Goal: Task Accomplishment & Management: Manage account settings

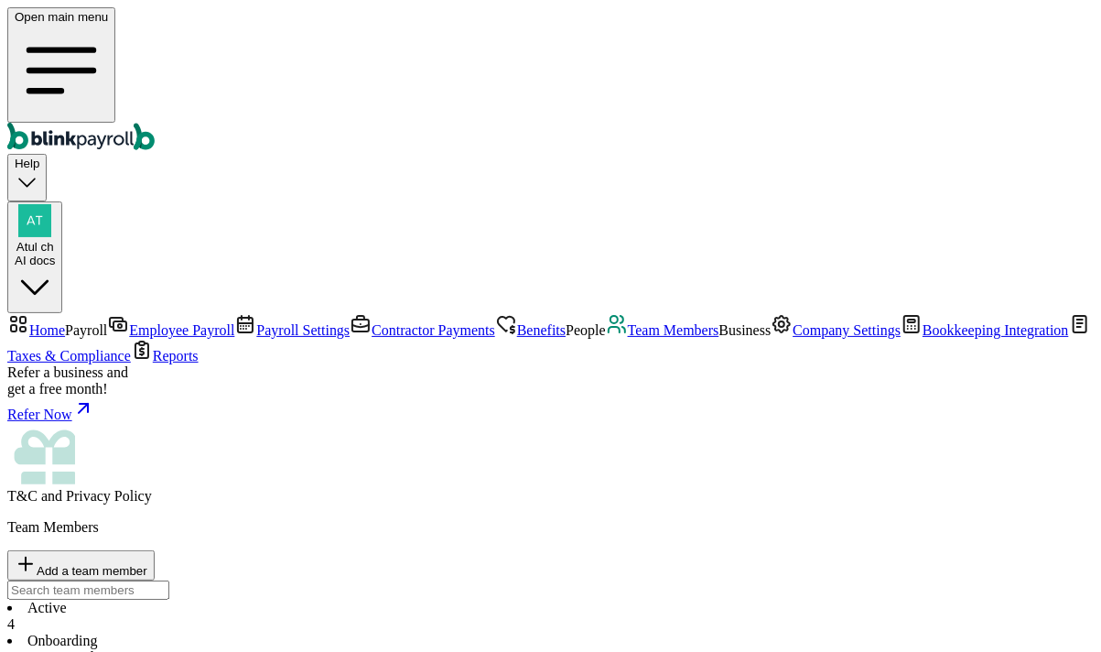
click at [129, 322] on span "Employee Payroll" at bounding box center [181, 330] width 105 height 16
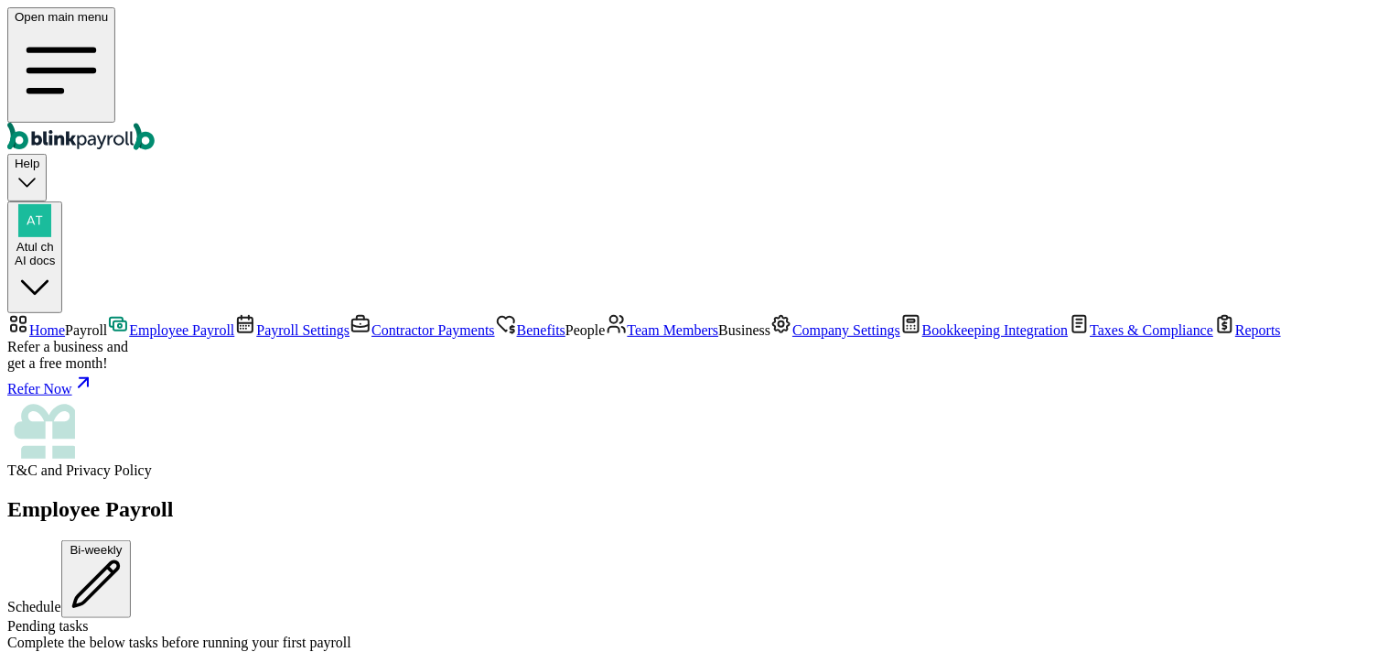
scroll to position [737, 0]
drag, startPoint x: 298, startPoint y: 474, endPoint x: 403, endPoint y: 474, distance: 104.3
drag, startPoint x: 639, startPoint y: 474, endPoint x: 729, endPoint y: 498, distance: 93.7
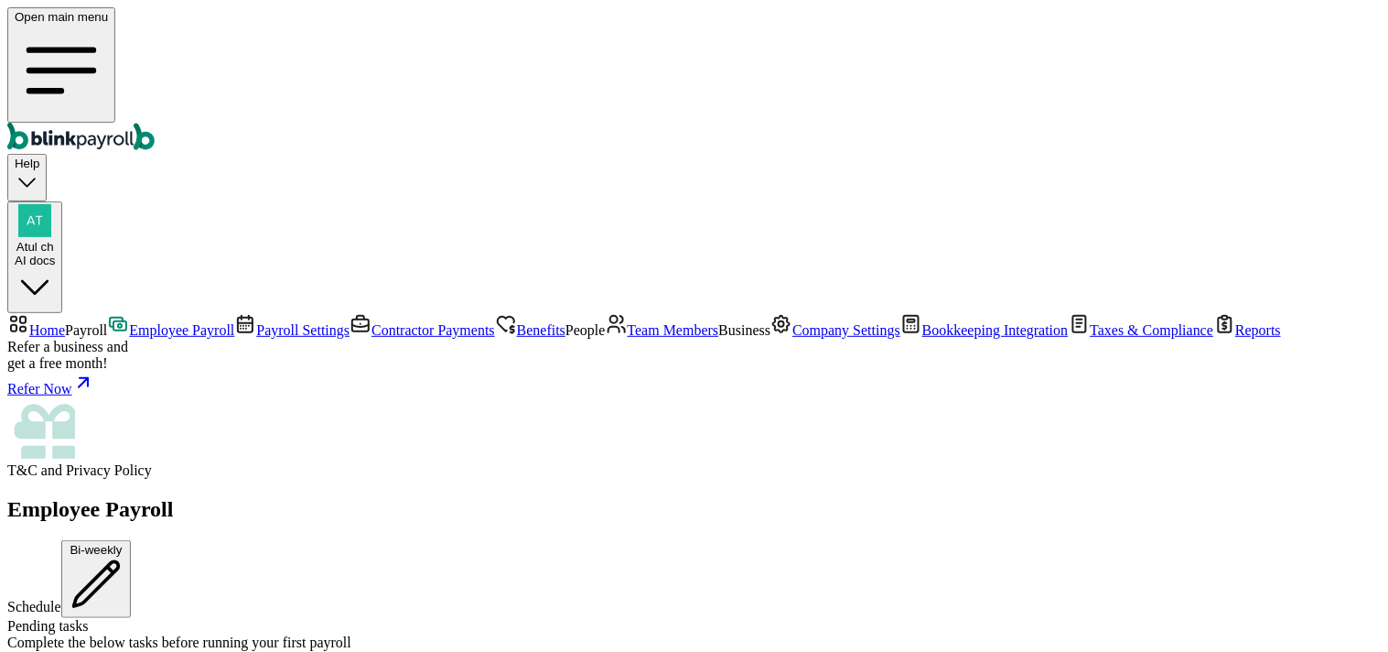
click at [54, 240] on span "Atul ch" at bounding box center [35, 247] width 38 height 14
drag, startPoint x: 1291, startPoint y: 311, endPoint x: 1353, endPoint y: 309, distance: 61.3
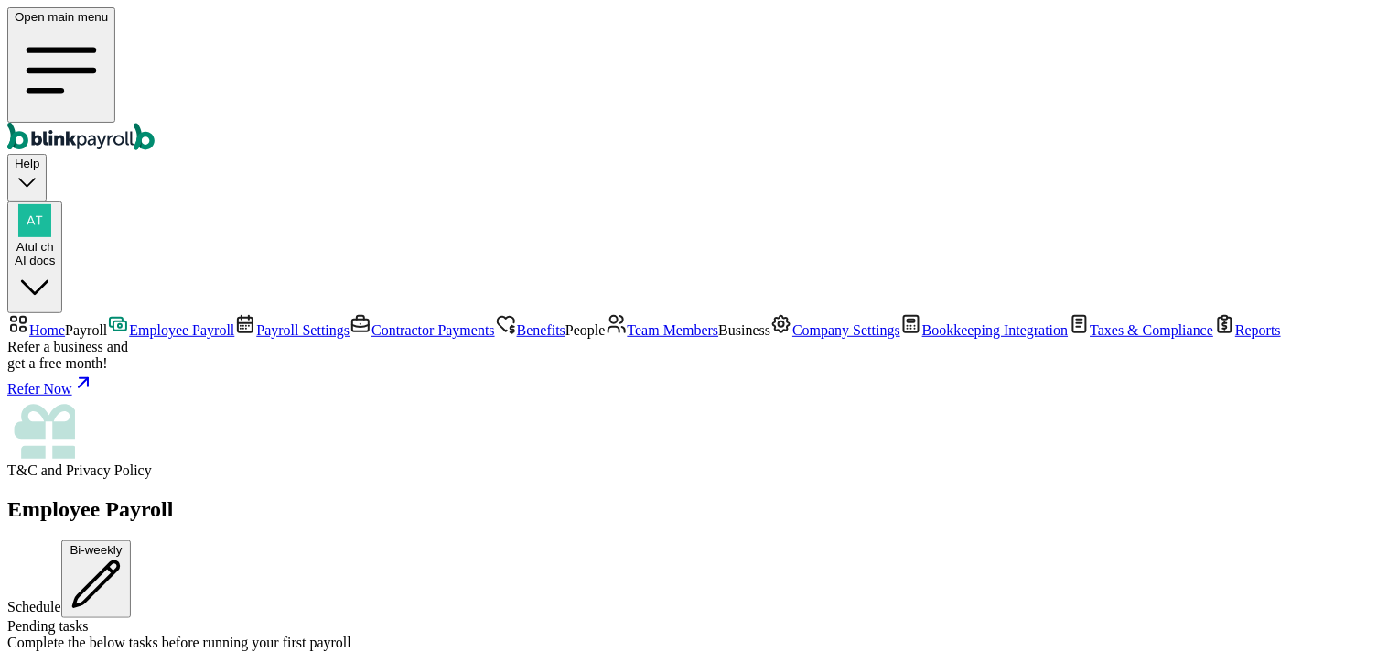
click at [130, 322] on span "Employee Payroll" at bounding box center [181, 330] width 105 height 16
click at [65, 322] on span "Home" at bounding box center [47, 330] width 36 height 16
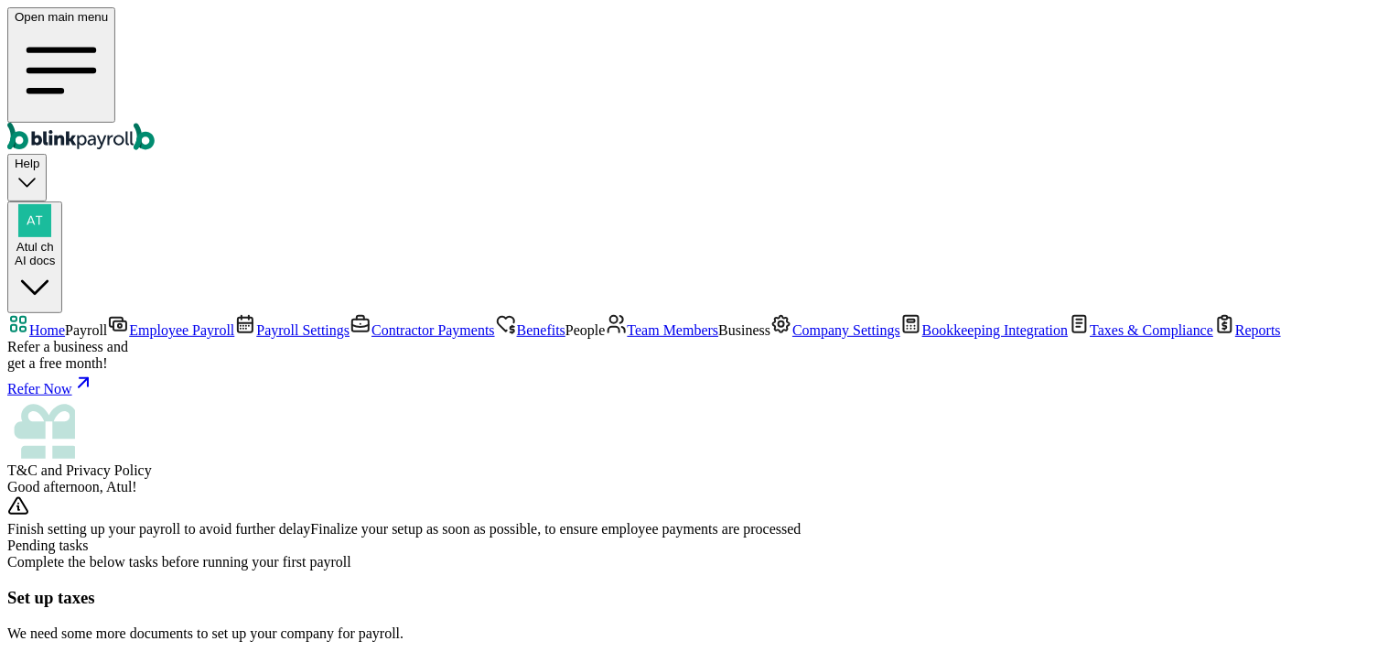
click at [129, 322] on span "Employee Payroll" at bounding box center [181, 330] width 105 height 16
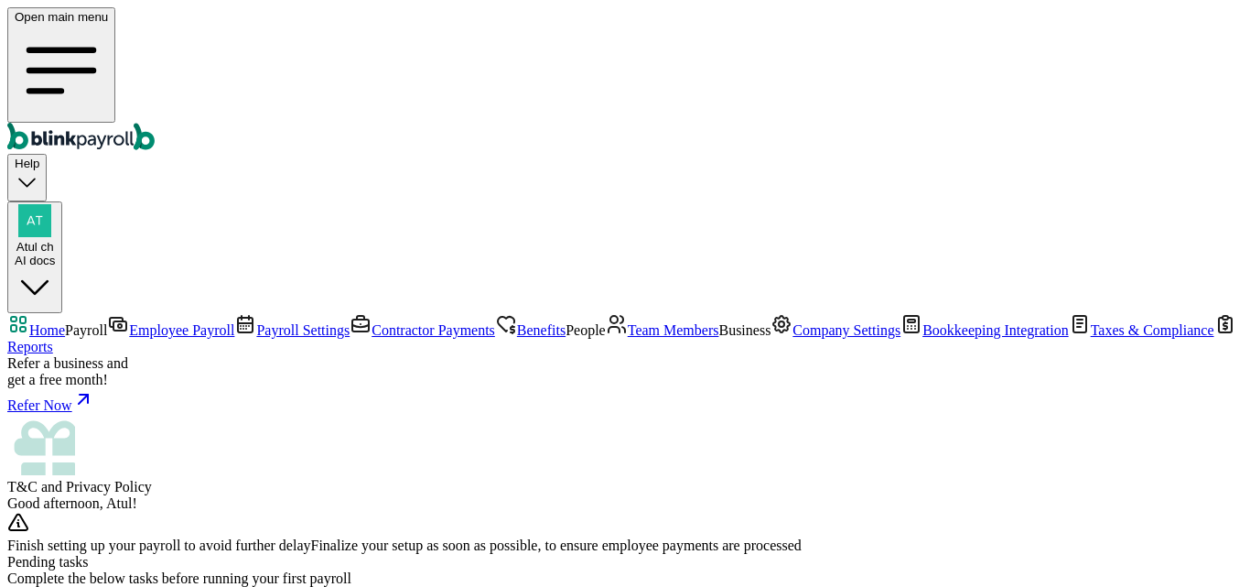
click at [129, 322] on span "Employee Payroll" at bounding box center [181, 330] width 105 height 16
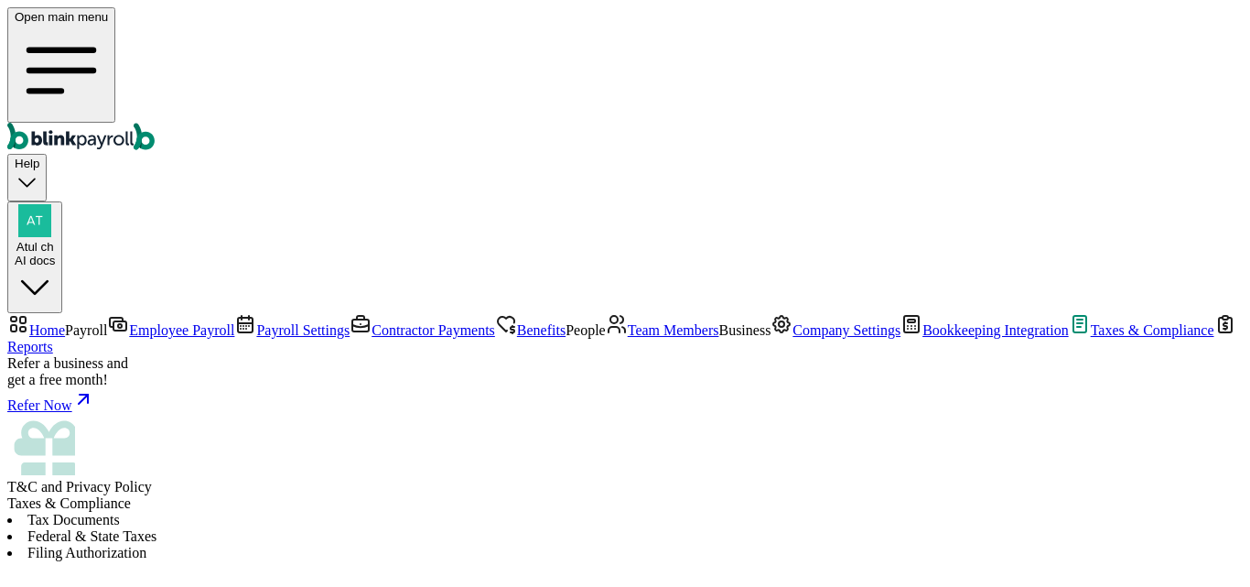
click at [129, 322] on span "Employee Payroll" at bounding box center [181, 330] width 105 height 16
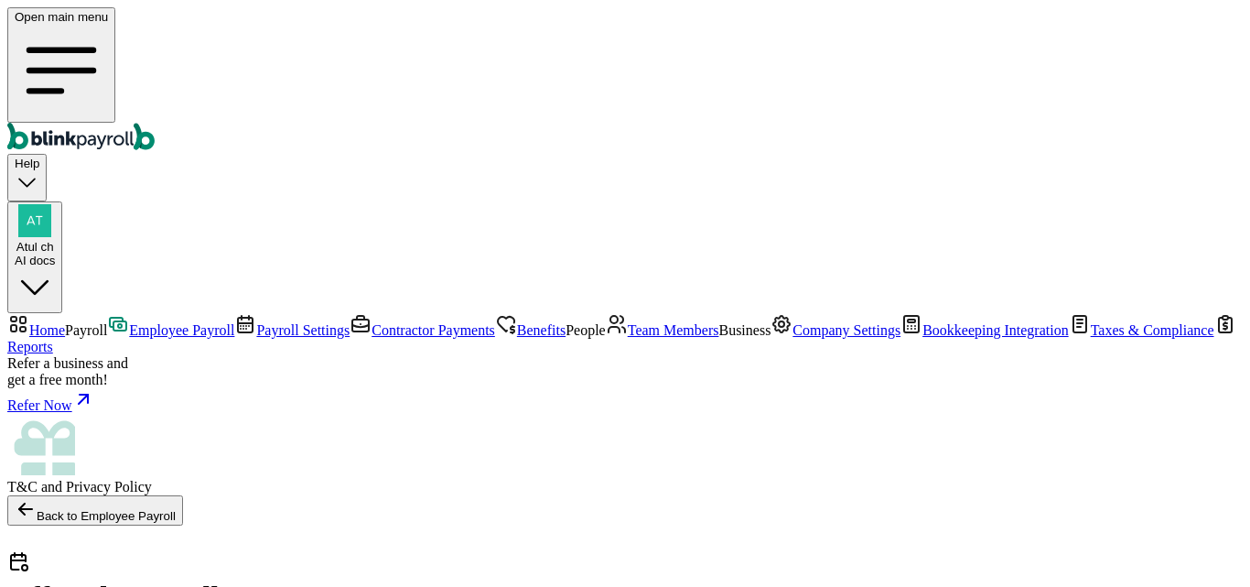
select select "direct_deposit"
checkbox input "true"
select select "direct_deposit"
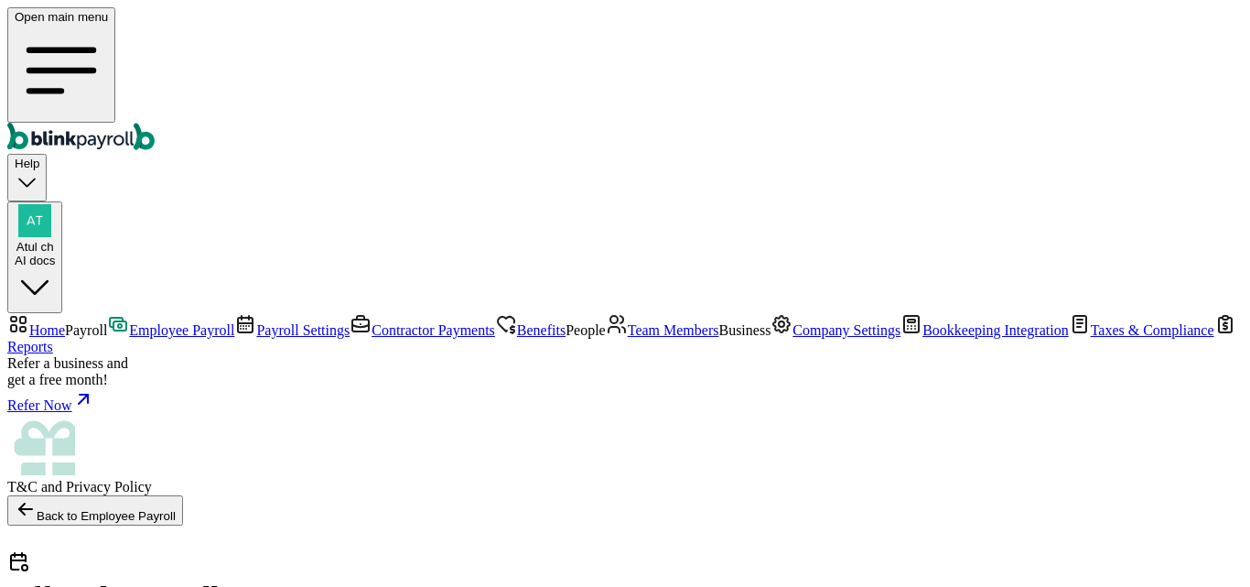
scroll to position [92, 0]
type input "08/18/2025 ~ 08/30/2025"
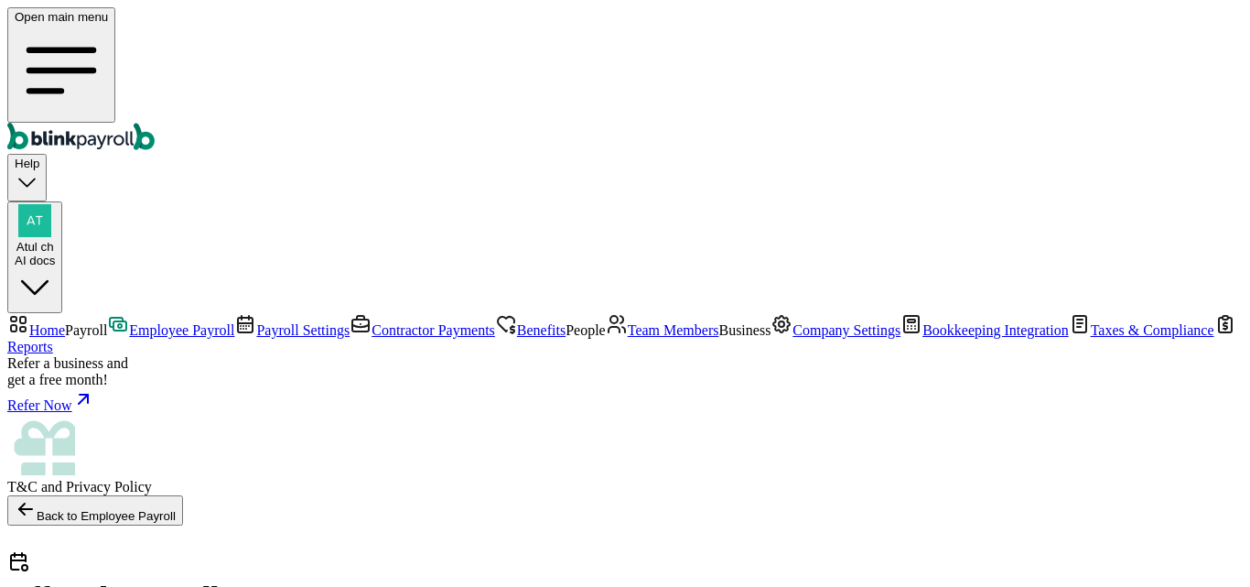
type input "555"
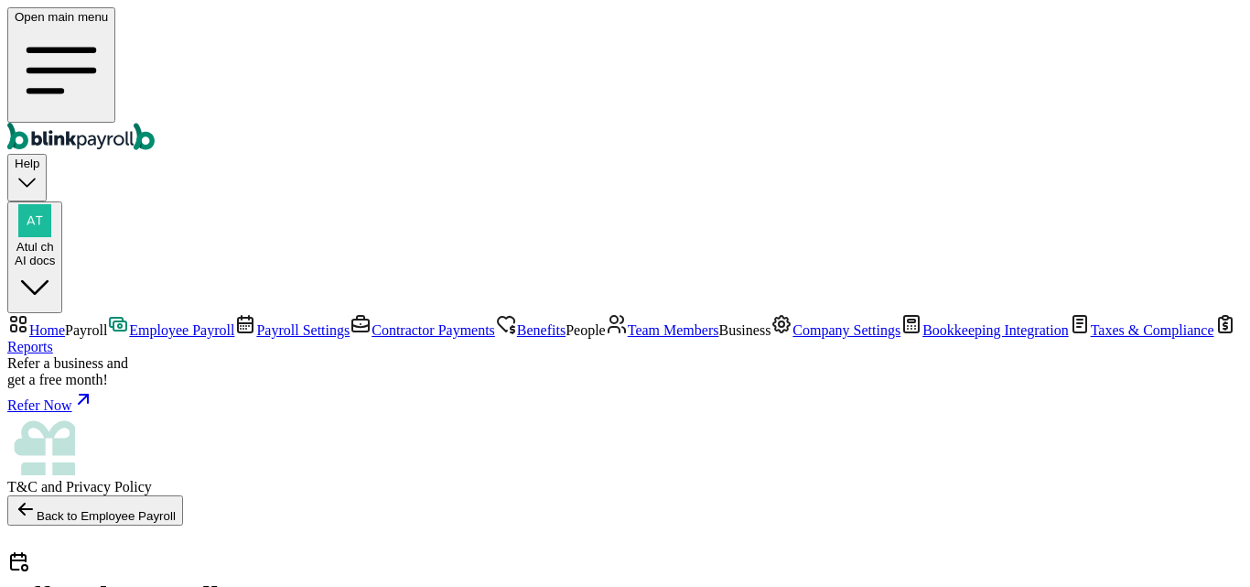
checkbox input "true"
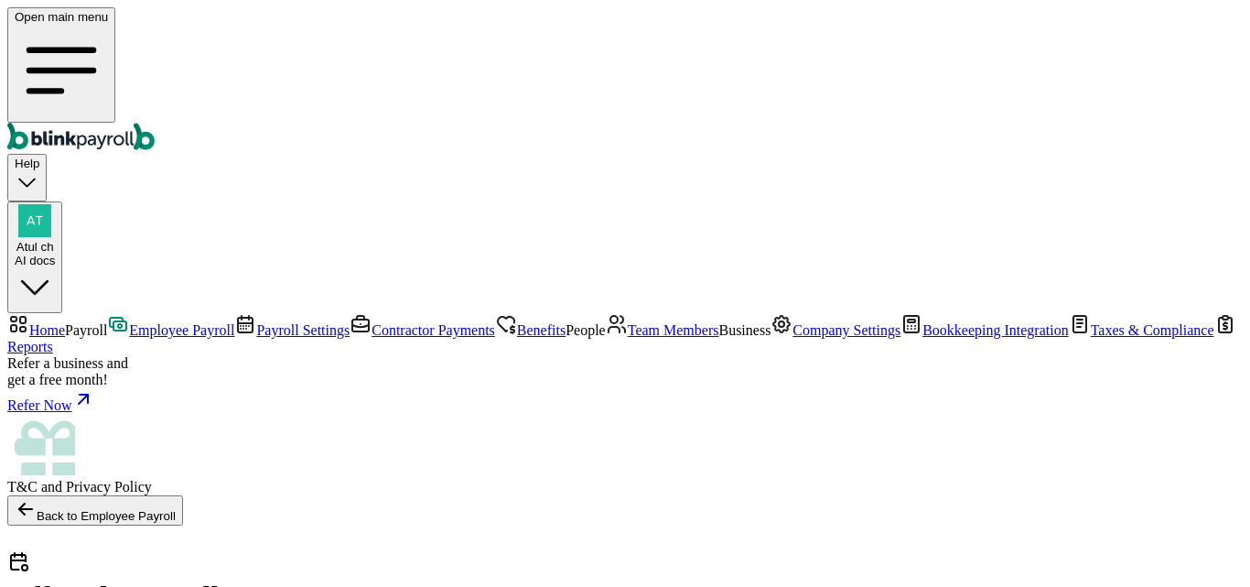
click at [131, 322] on span "Employee Payroll" at bounding box center [181, 330] width 105 height 16
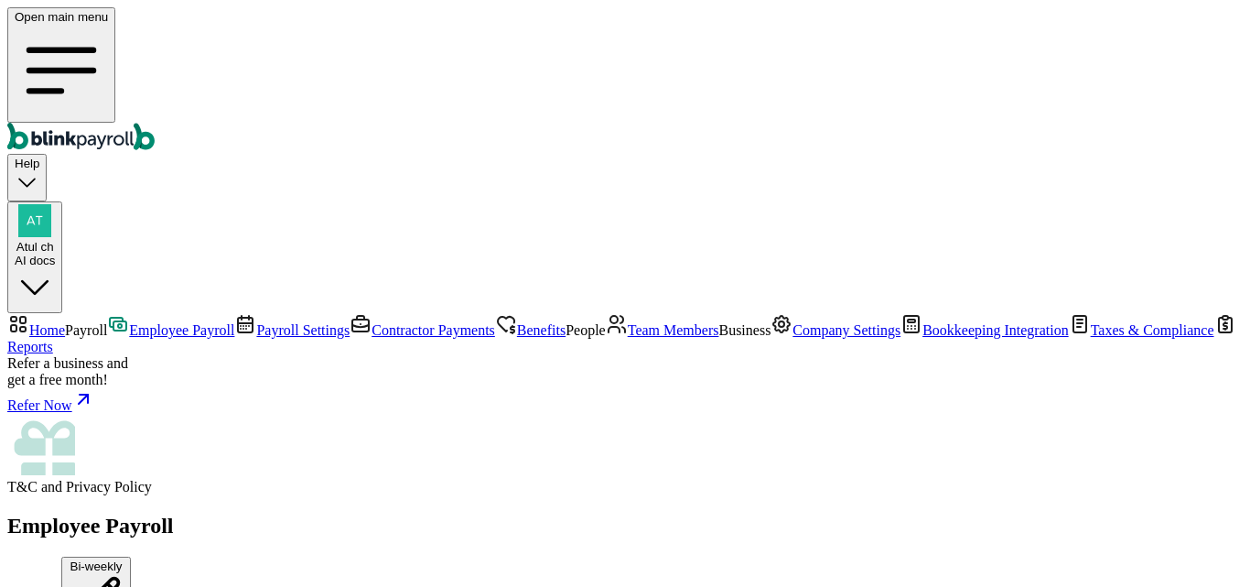
scroll to position [1373, 0]
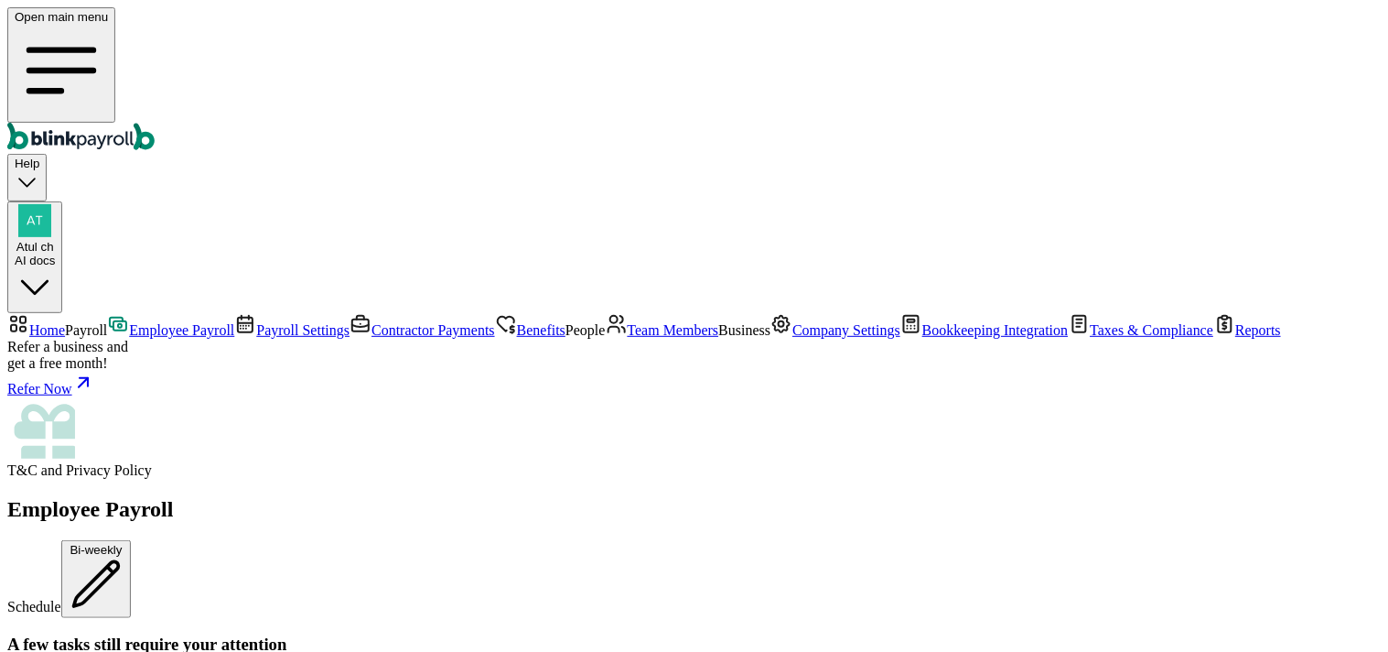
scroll to position [102, 0]
type textarea "testing skip feature"
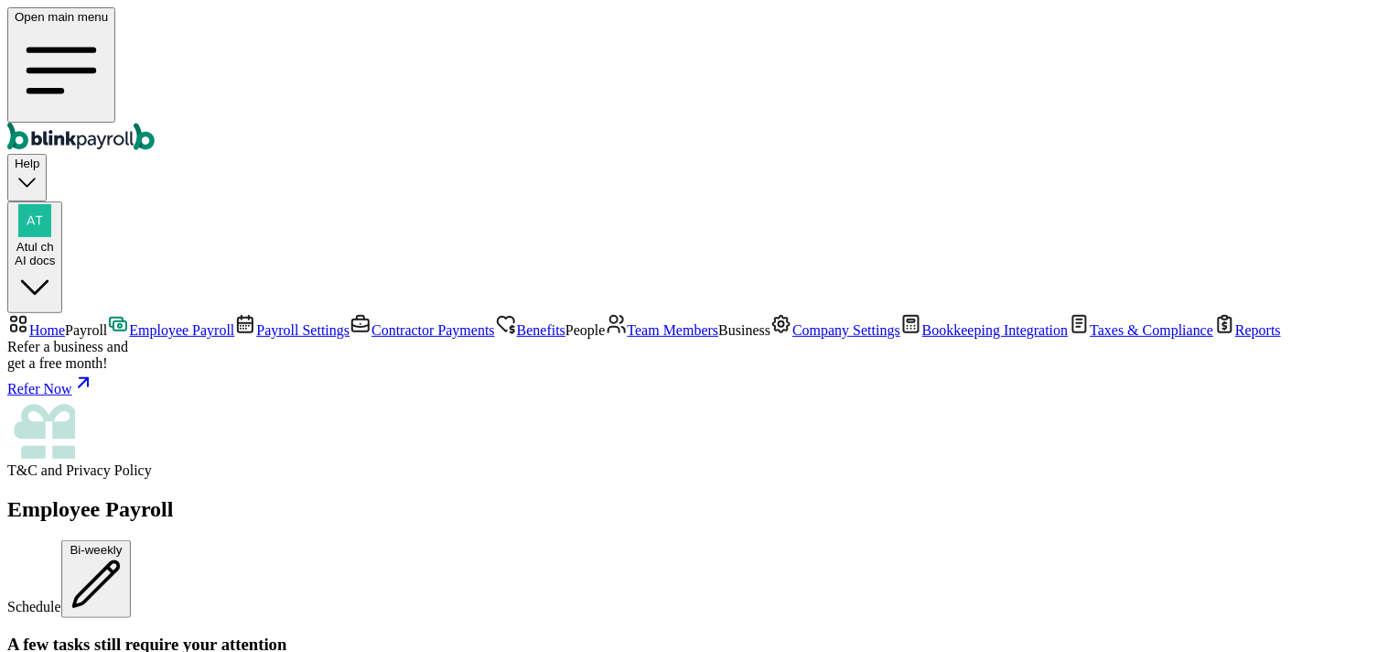
scroll to position [203, 0]
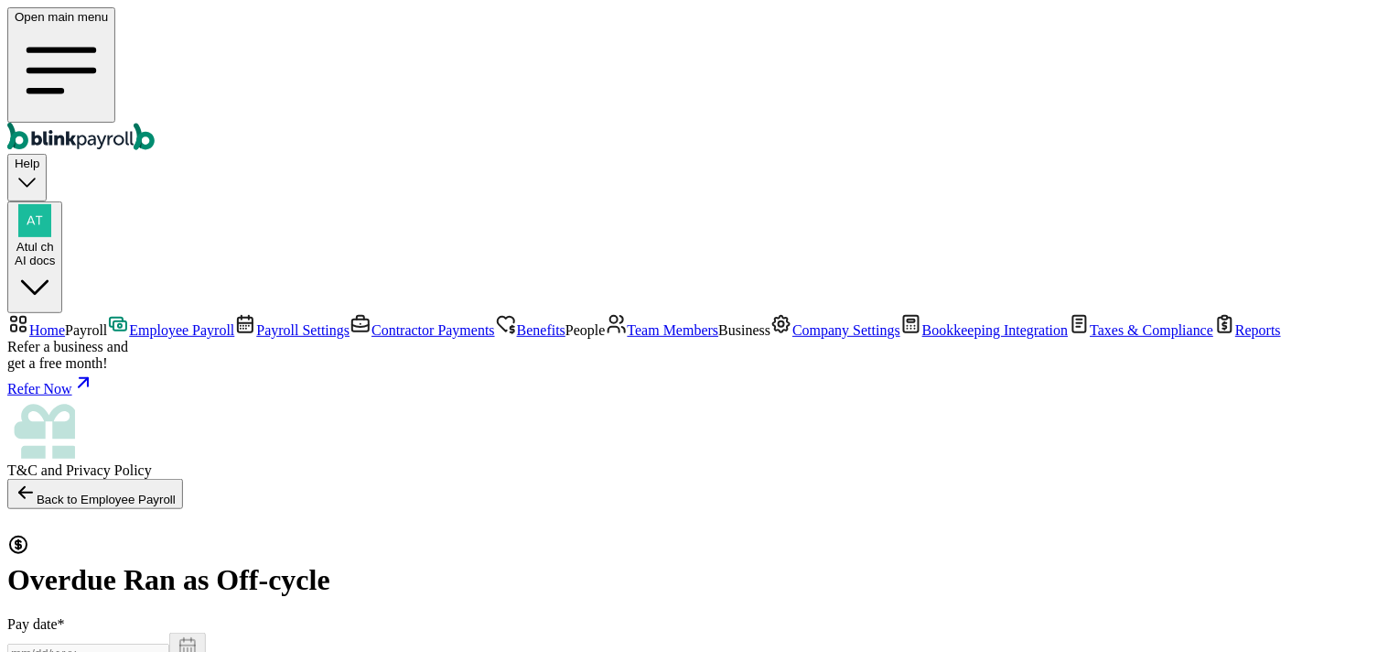
select select "direct_deposit"
radio input "true"
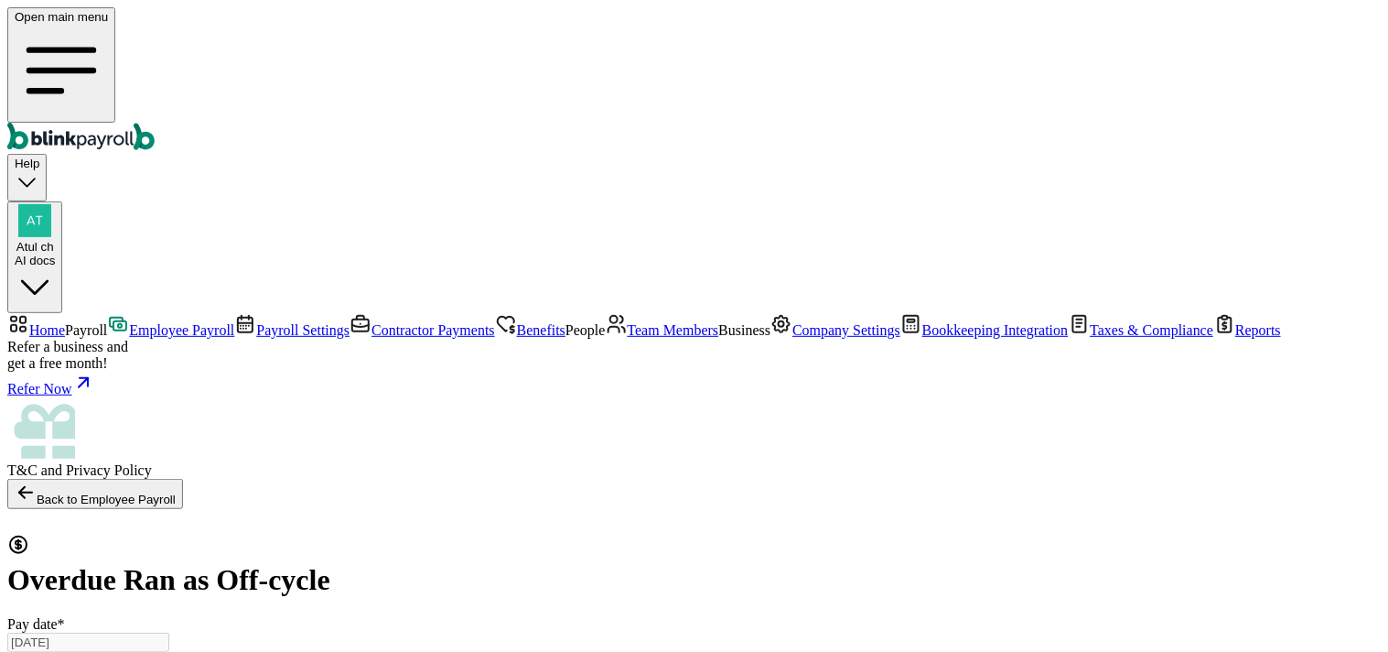
select select "2689"
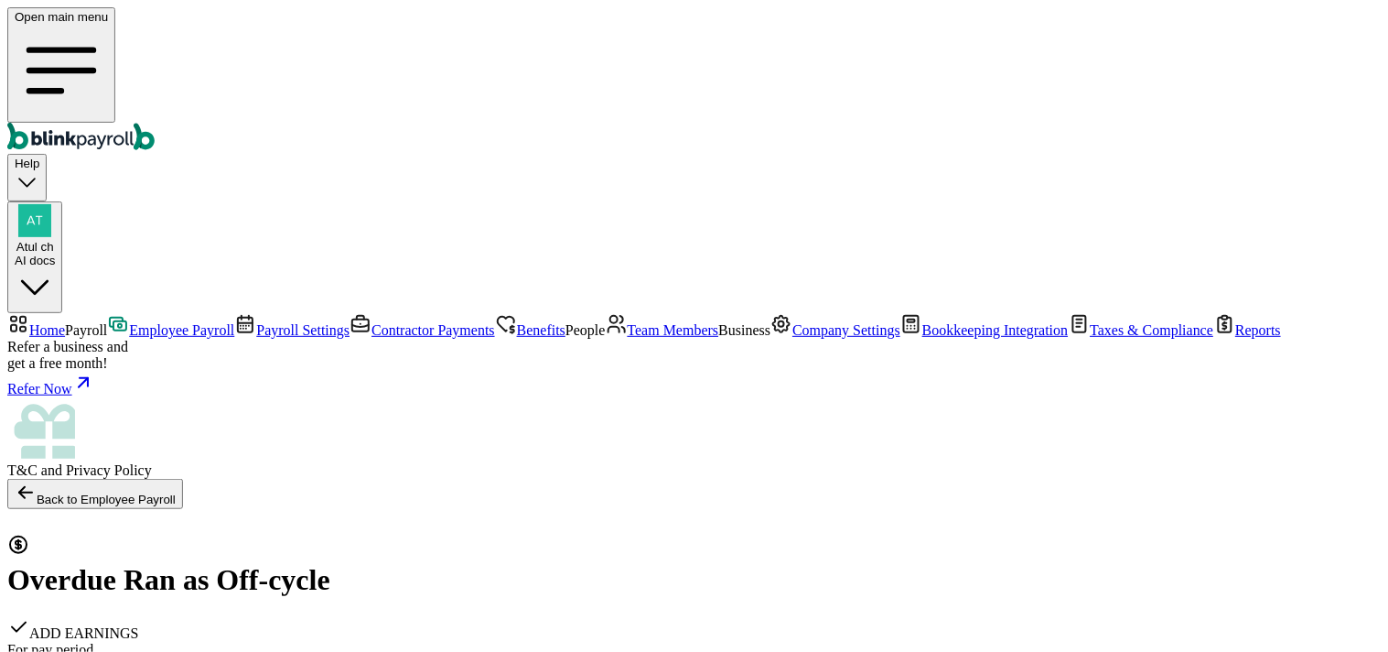
checkbox input "true"
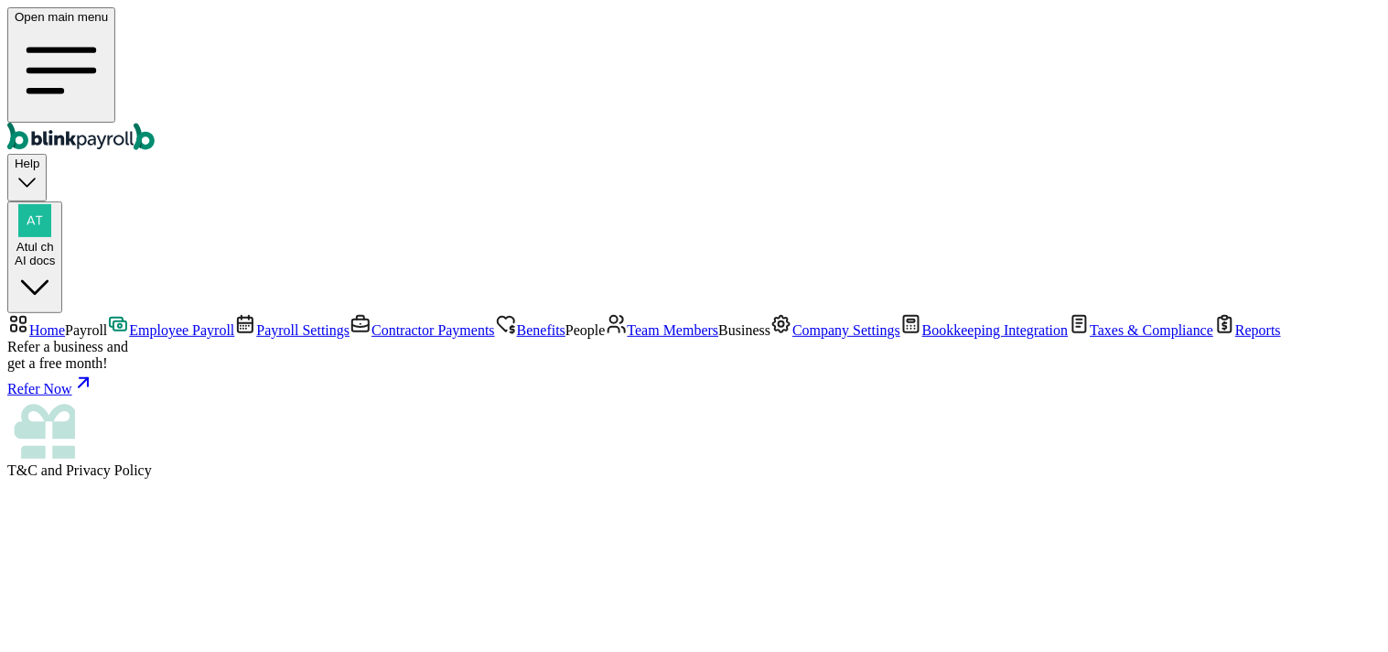
click at [129, 322] on span "Employee Payroll" at bounding box center [181, 330] width 105 height 16
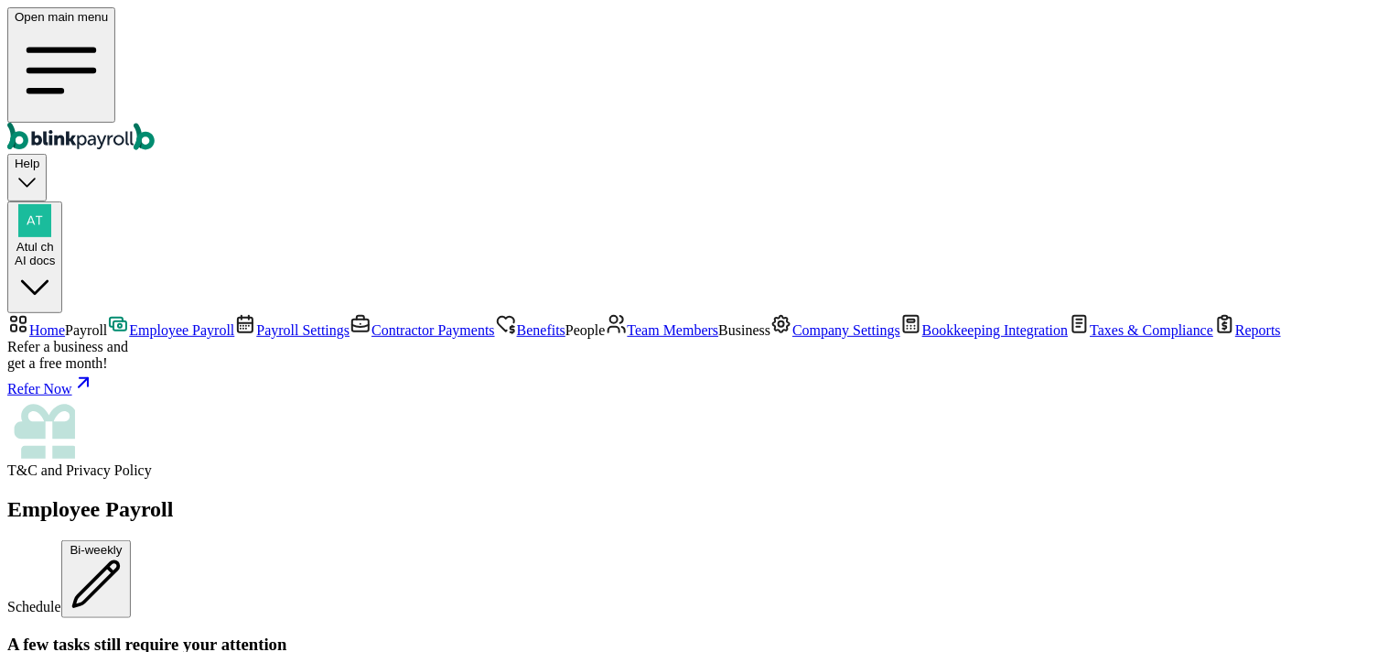
scroll to position [915, 0]
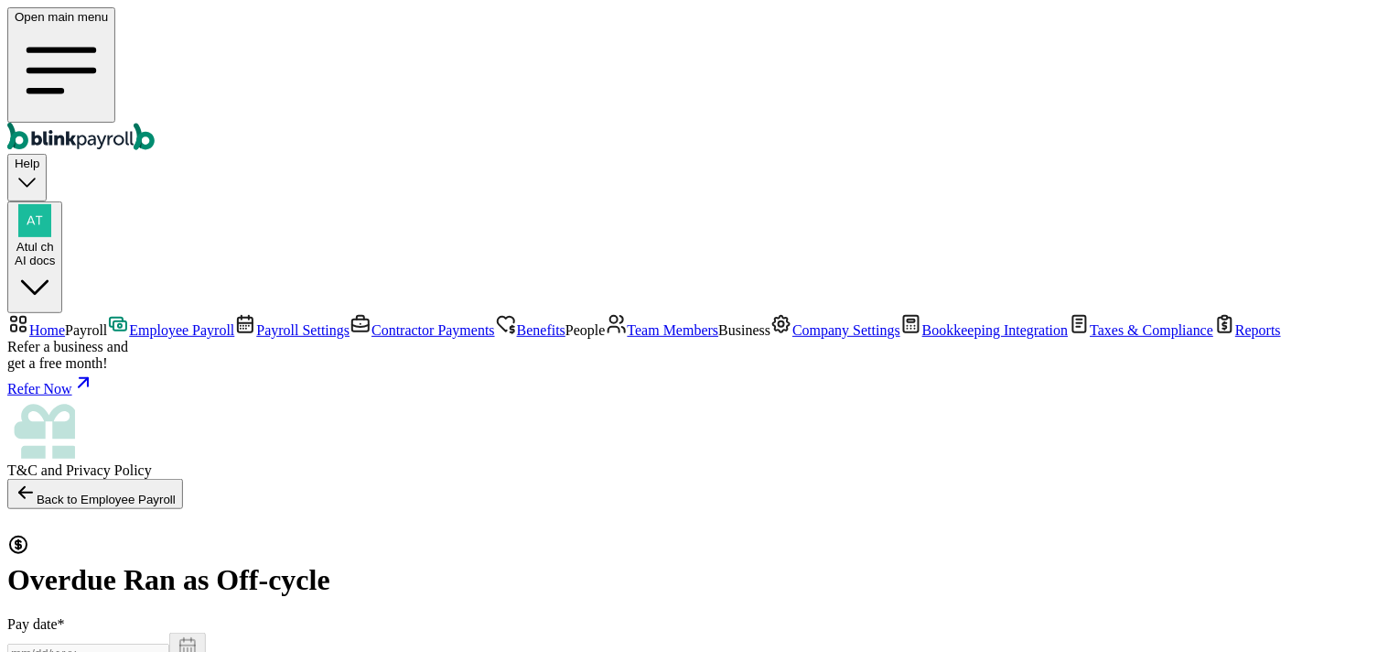
select select "direct_deposit"
type input "08/09/2025 ~ 08/22/2025"
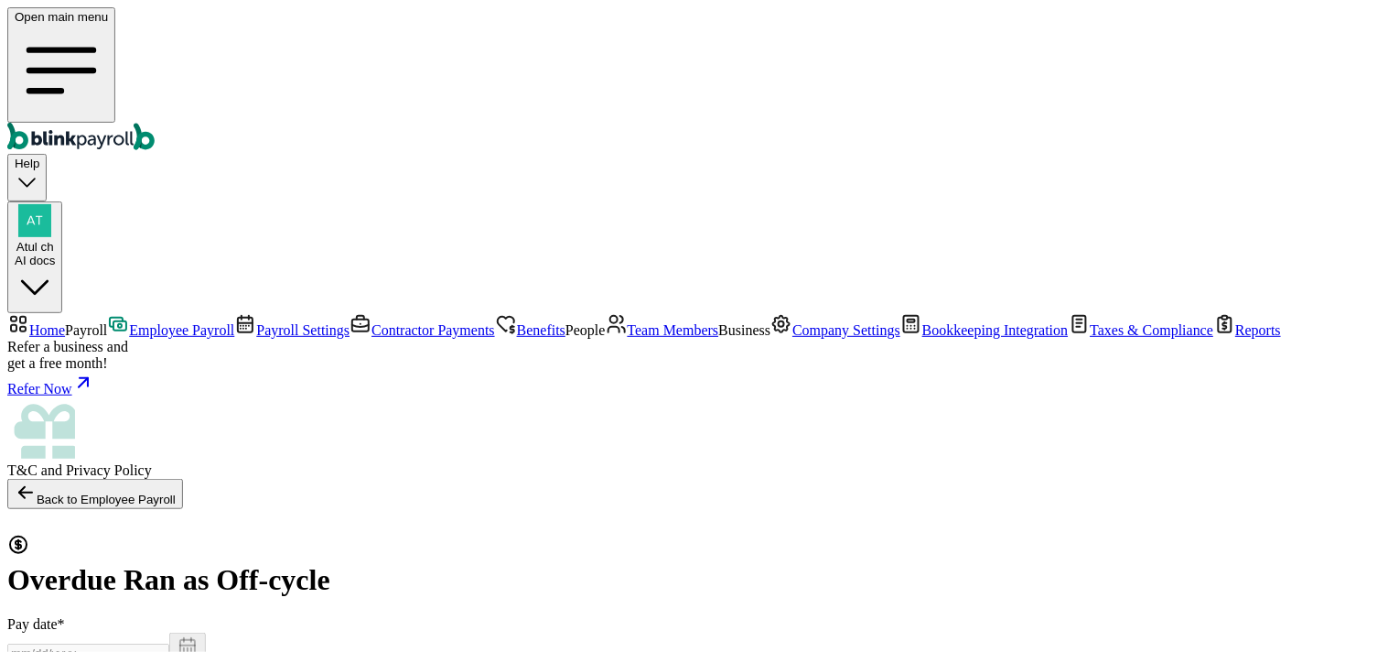
radio input "true"
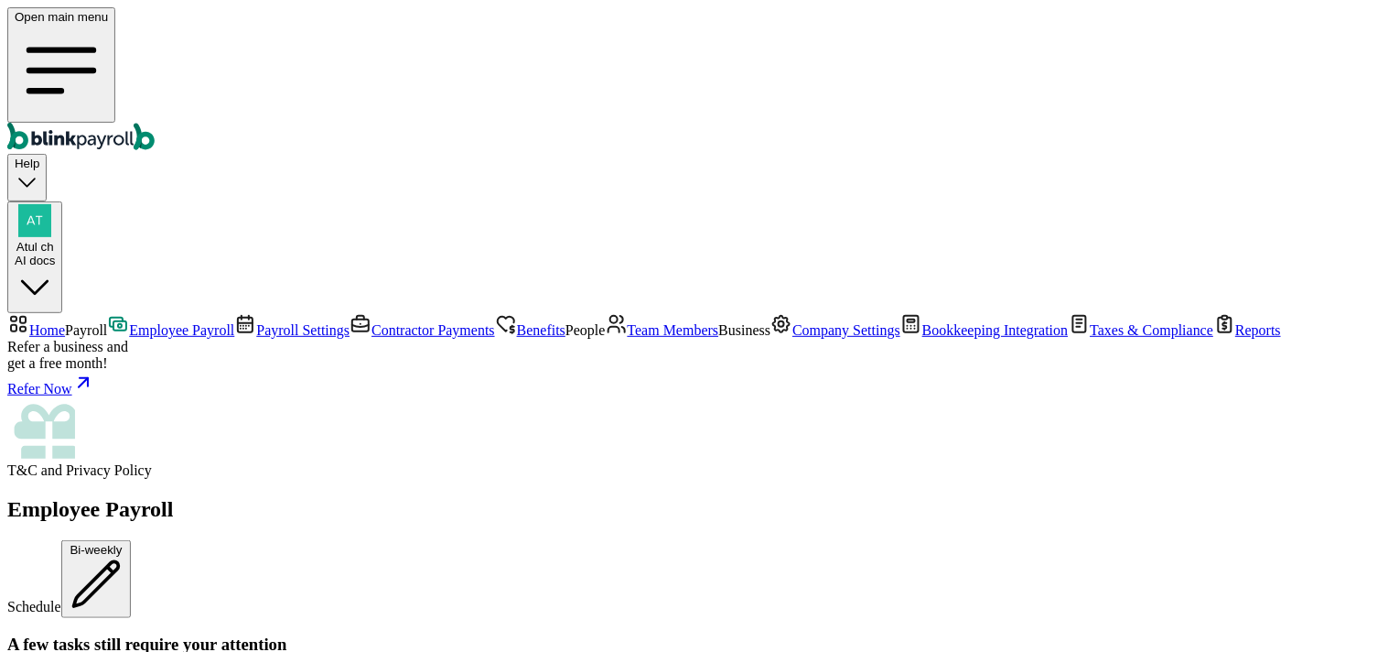
scroll to position [508, 0]
drag, startPoint x: 252, startPoint y: 336, endPoint x: 378, endPoint y: 346, distance: 126.7
drag, startPoint x: 302, startPoint y: 421, endPoint x: 1074, endPoint y: 415, distance: 772.4
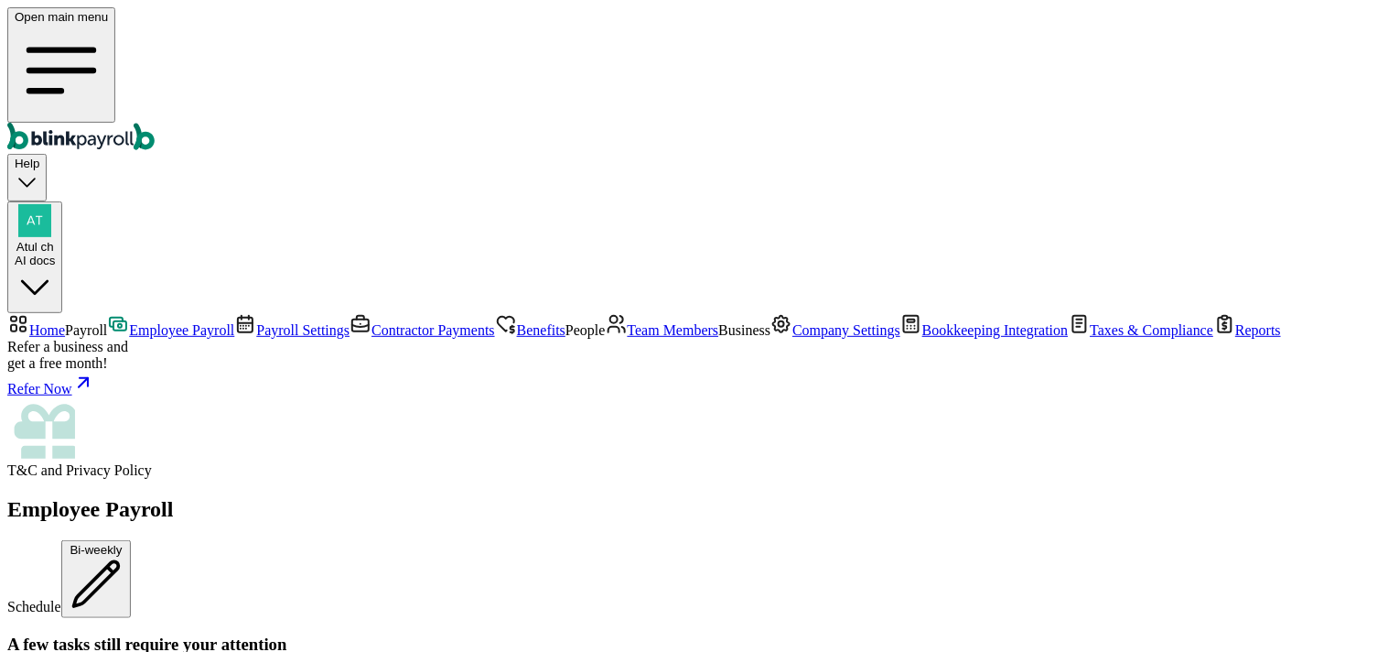
drag, startPoint x: 300, startPoint y: 409, endPoint x: 449, endPoint y: 431, distance: 150.8
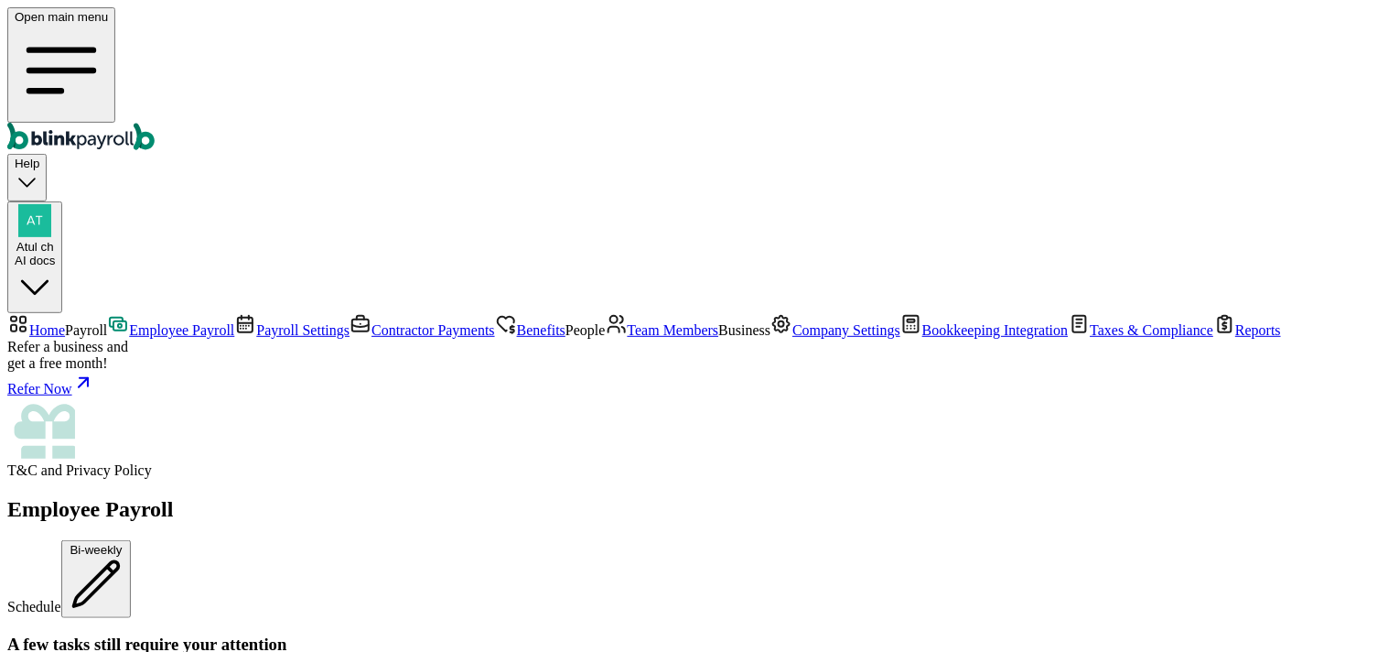
drag, startPoint x: 336, startPoint y: 421, endPoint x: 413, endPoint y: 424, distance: 76.9
drag, startPoint x: 307, startPoint y: 424, endPoint x: 456, endPoint y: 423, distance: 149.2
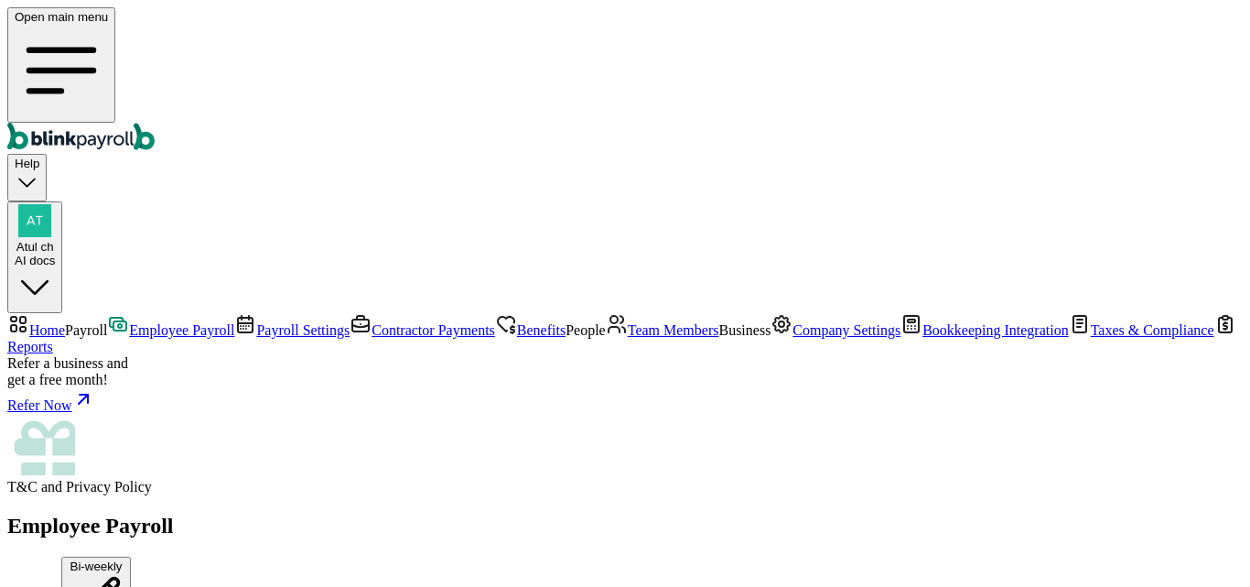
scroll to position [1098, 0]
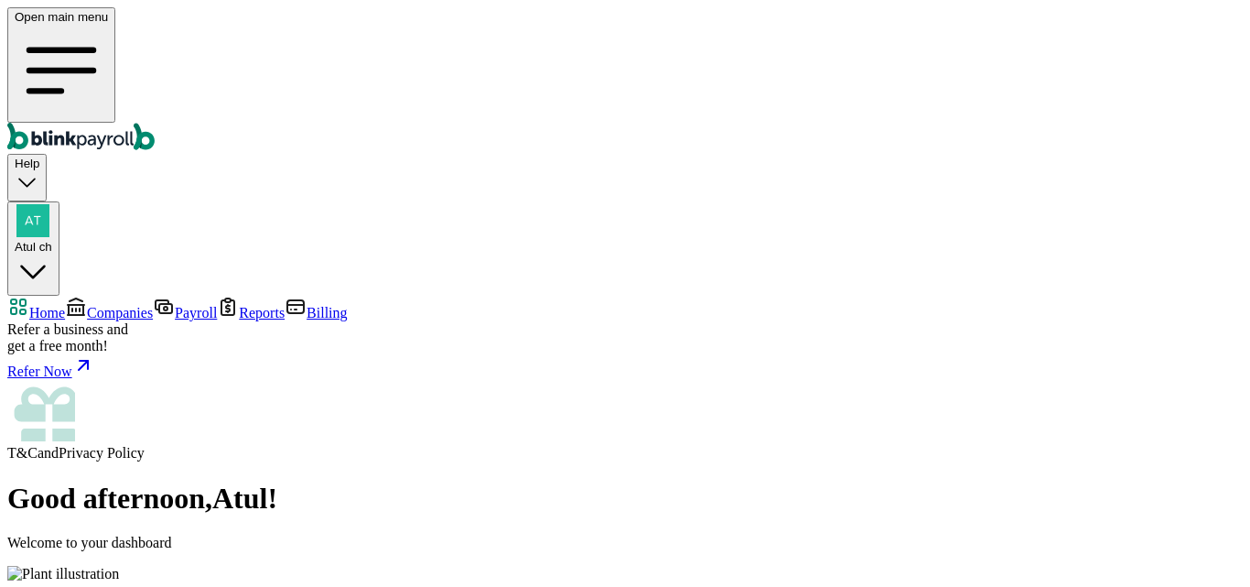
click at [52, 240] on span "Atul ch" at bounding box center [34, 247] width 38 height 14
drag, startPoint x: 1022, startPoint y: 316, endPoint x: 1215, endPoint y: 307, distance: 193.3
copy span "[EMAIL_ADDRESS][DOMAIN_NAME]"
click at [92, 305] on span "Companies" at bounding box center [120, 313] width 66 height 16
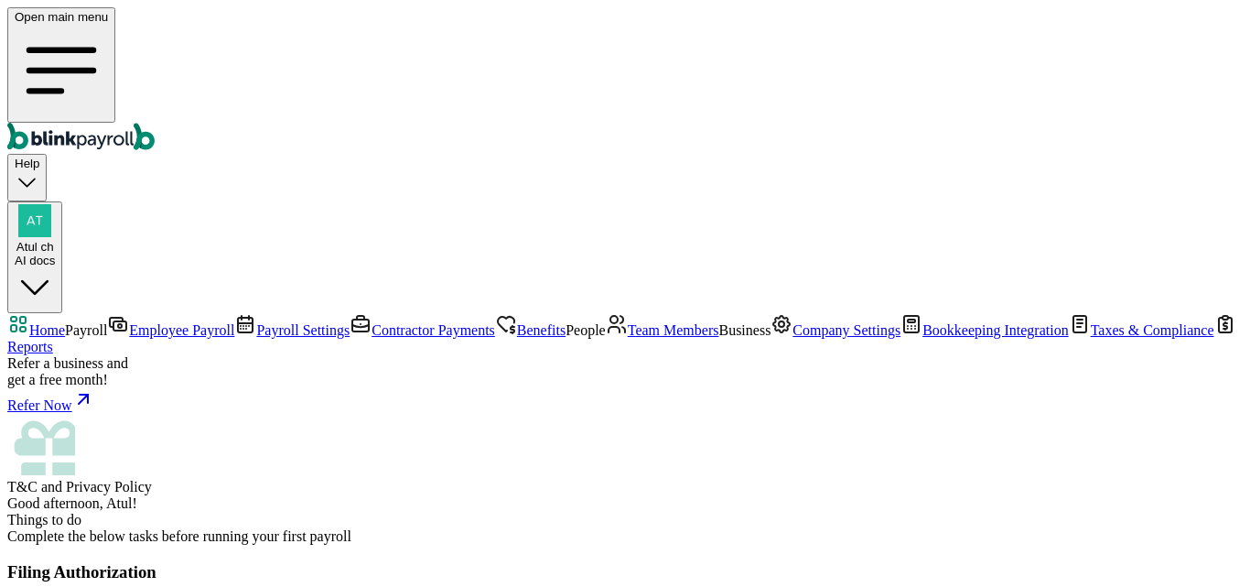
click at [129, 322] on span "Employee Payroll" at bounding box center [181, 330] width 105 height 16
